Goal: Transaction & Acquisition: Purchase product/service

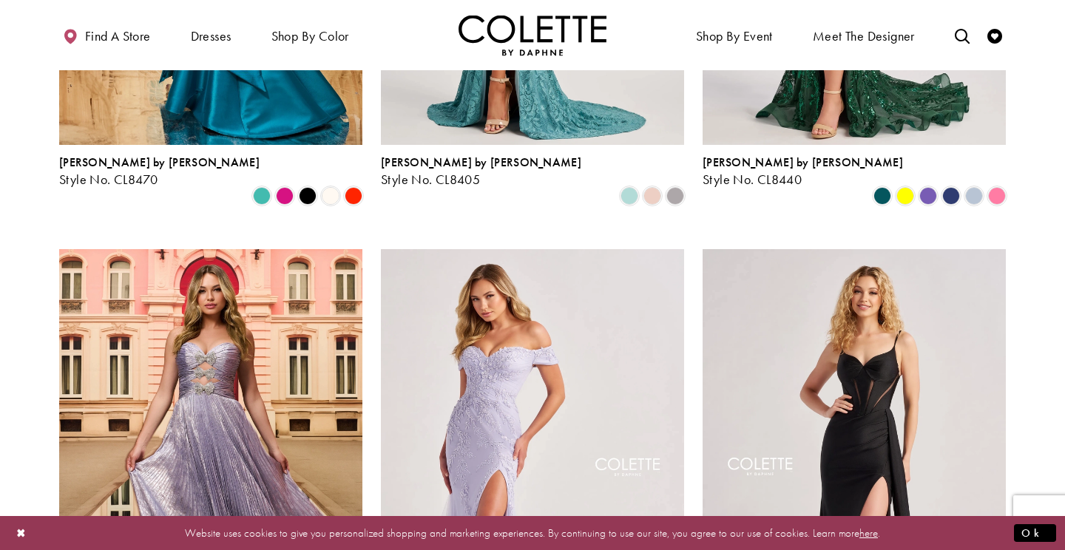
scroll to position [470, 0]
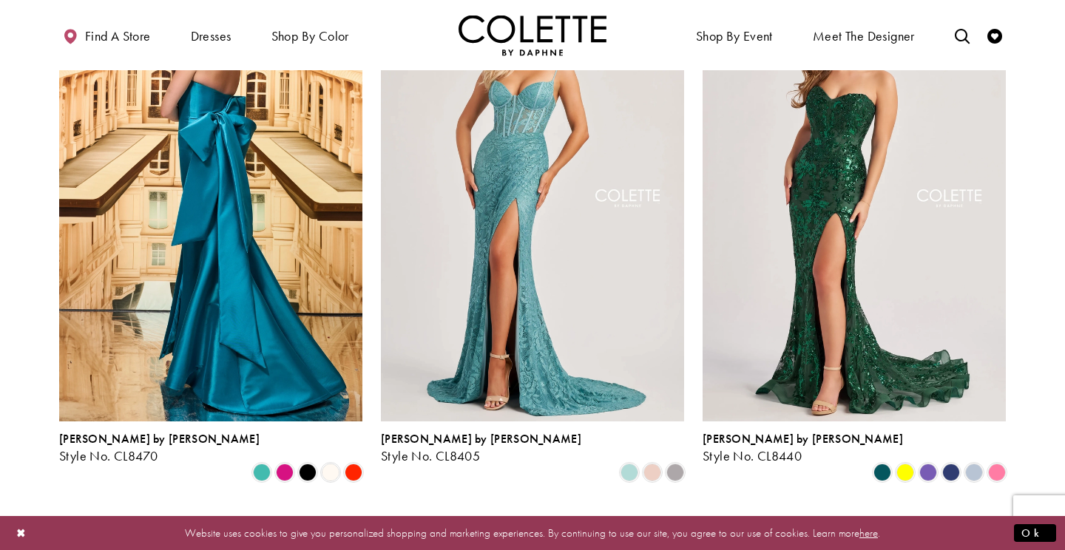
drag, startPoint x: 755, startPoint y: 173, endPoint x: 990, endPoint y: -83, distance: 347.1
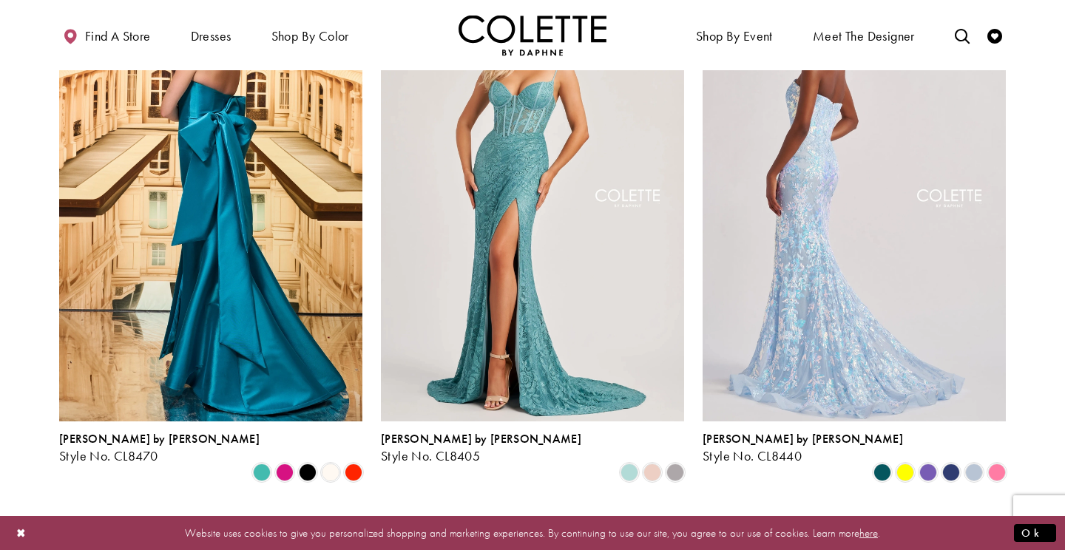
click at [902, 244] on img "Visit Colette by Daphne Style No. CL8440 Page" at bounding box center [854, 200] width 303 height 441
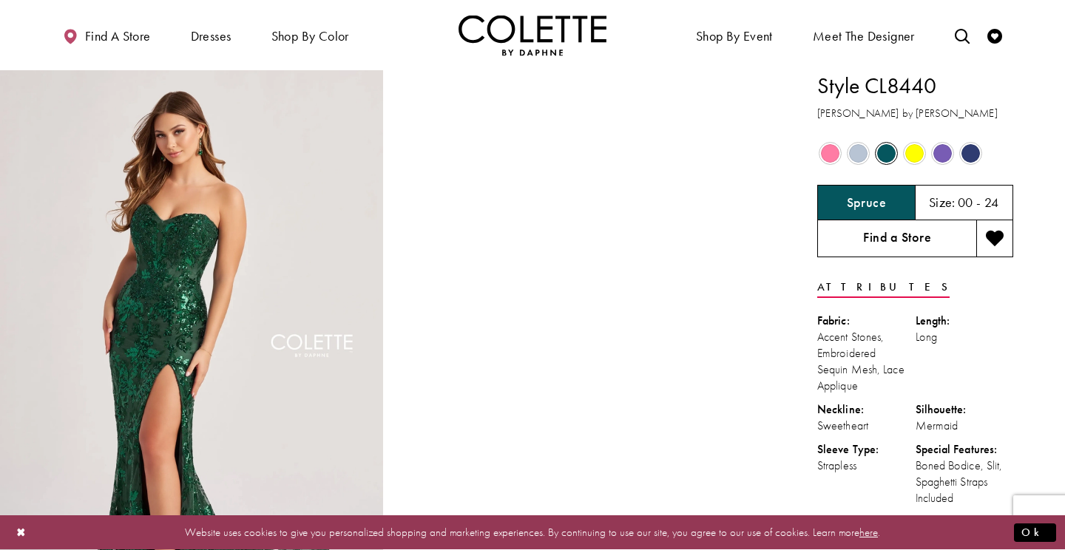
click at [875, 246] on link "Find a Store" at bounding box center [896, 238] width 159 height 37
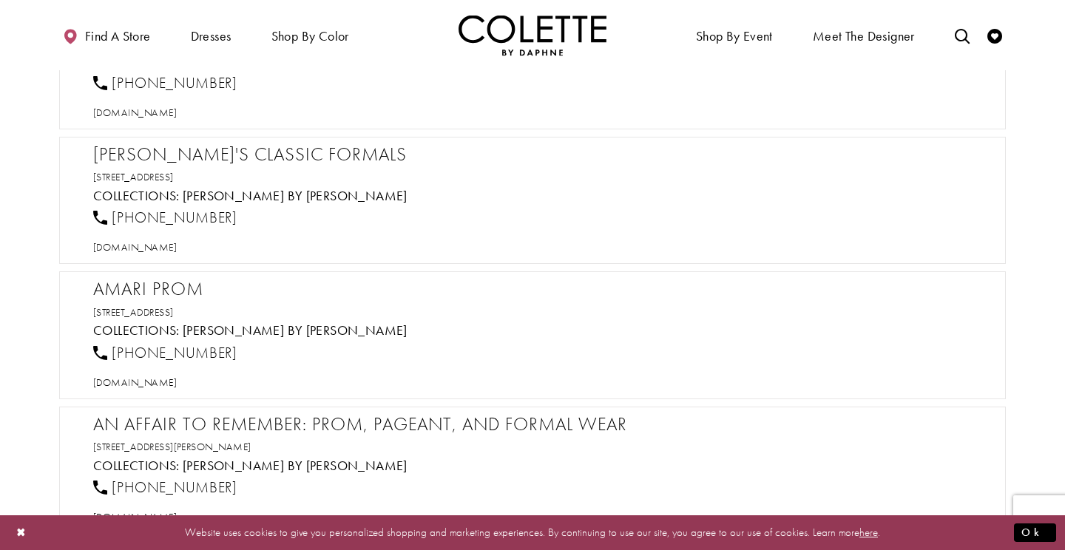
scroll to position [1434, 0]
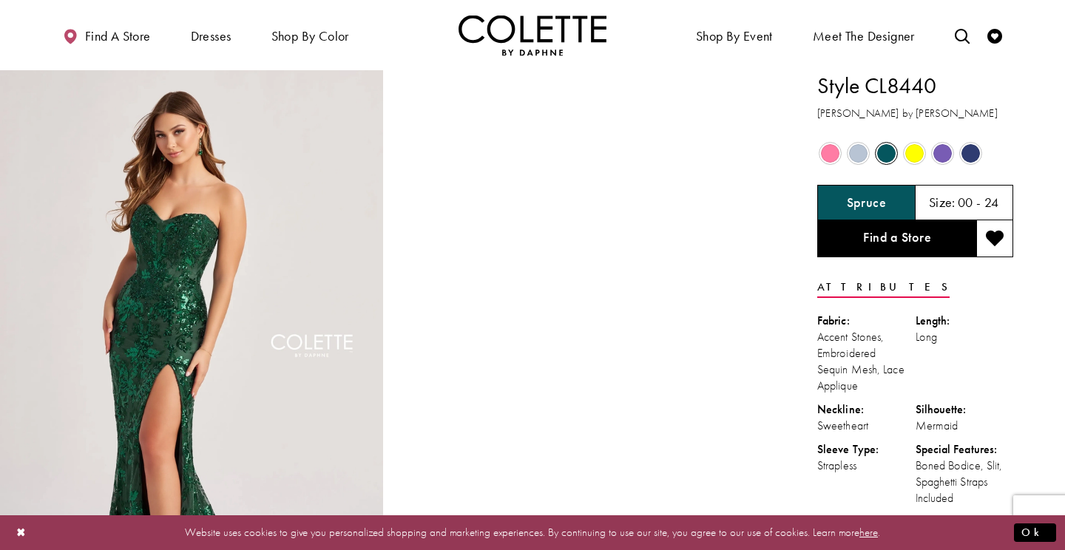
click at [823, 149] on span "Product color controls state depends on size chosen" at bounding box center [830, 153] width 18 height 18
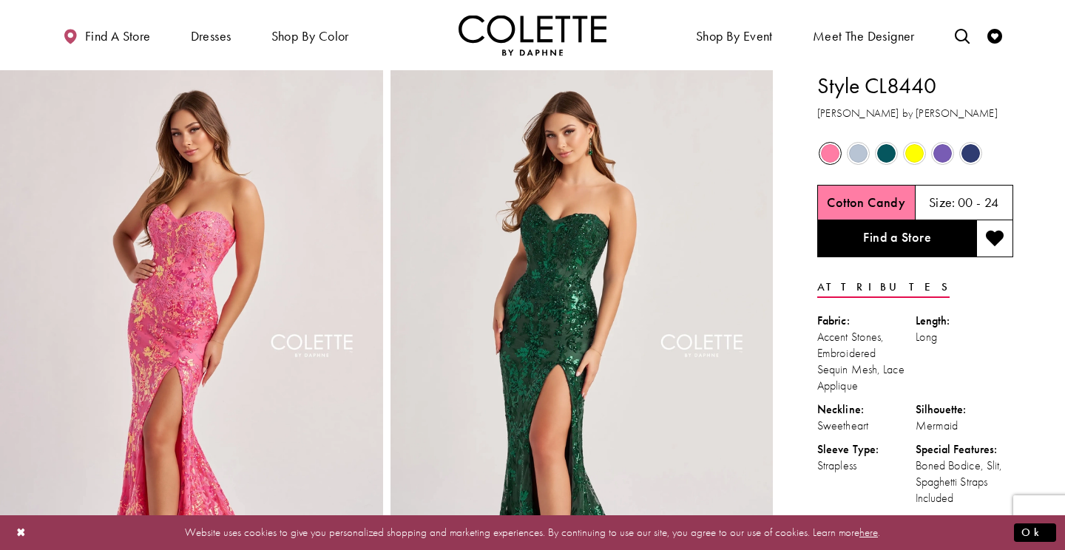
click at [942, 156] on span "Product color controls state depends on size chosen" at bounding box center [943, 153] width 18 height 18
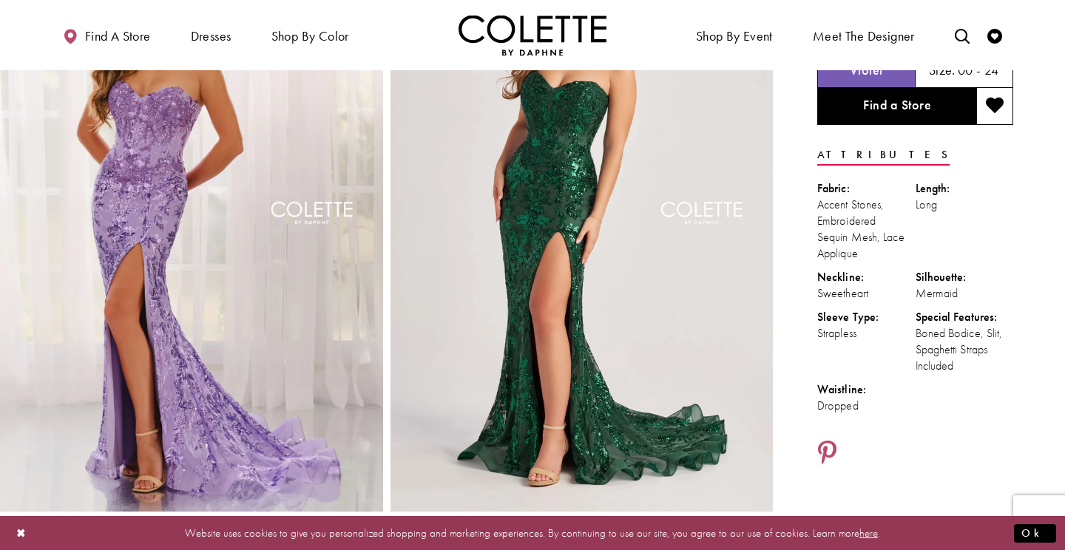
scroll to position [266, 0]
